Goal: Information Seeking & Learning: Learn about a topic

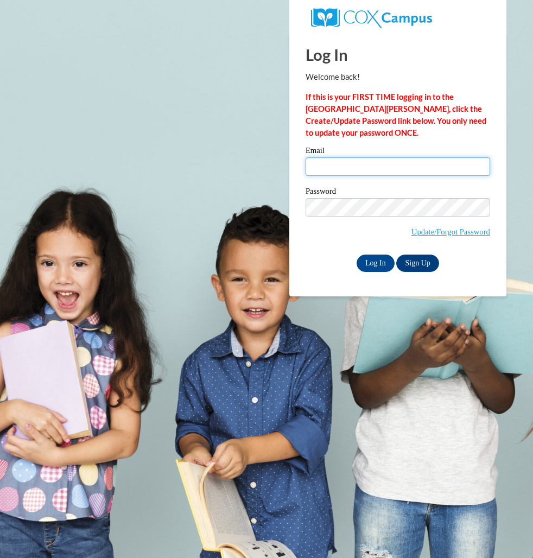
click at [357, 165] on input "Email" at bounding box center [398, 166] width 185 height 18
type input "[EMAIL_ADDRESS][DOMAIN_NAME]"
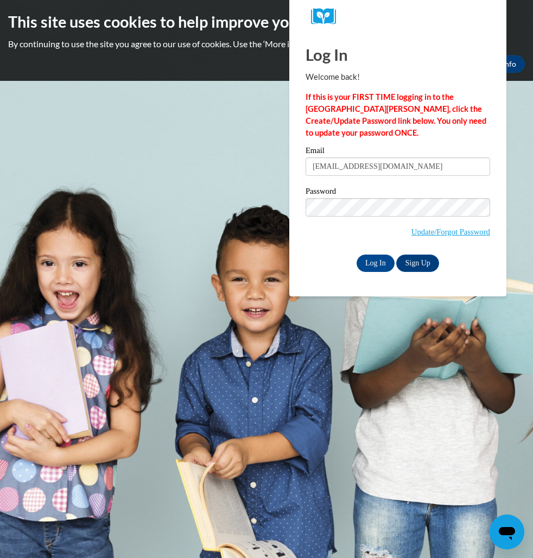
drag, startPoint x: 305, startPoint y: 233, endPoint x: 358, endPoint y: 244, distance: 54.3
click at [306, 233] on div "Please enter your email! Please enter your password! Email [EMAIL_ADDRESS][DOMA…" at bounding box center [397, 209] width 201 height 125
click at [380, 262] on input "Log In" at bounding box center [376, 263] width 38 height 17
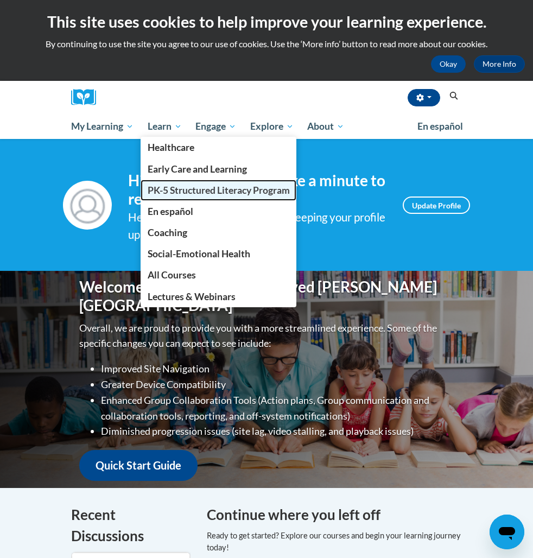
click at [212, 192] on span "PK-5 Structured Literacy Program" at bounding box center [219, 190] width 142 height 11
